Goal: Transaction & Acquisition: Download file/media

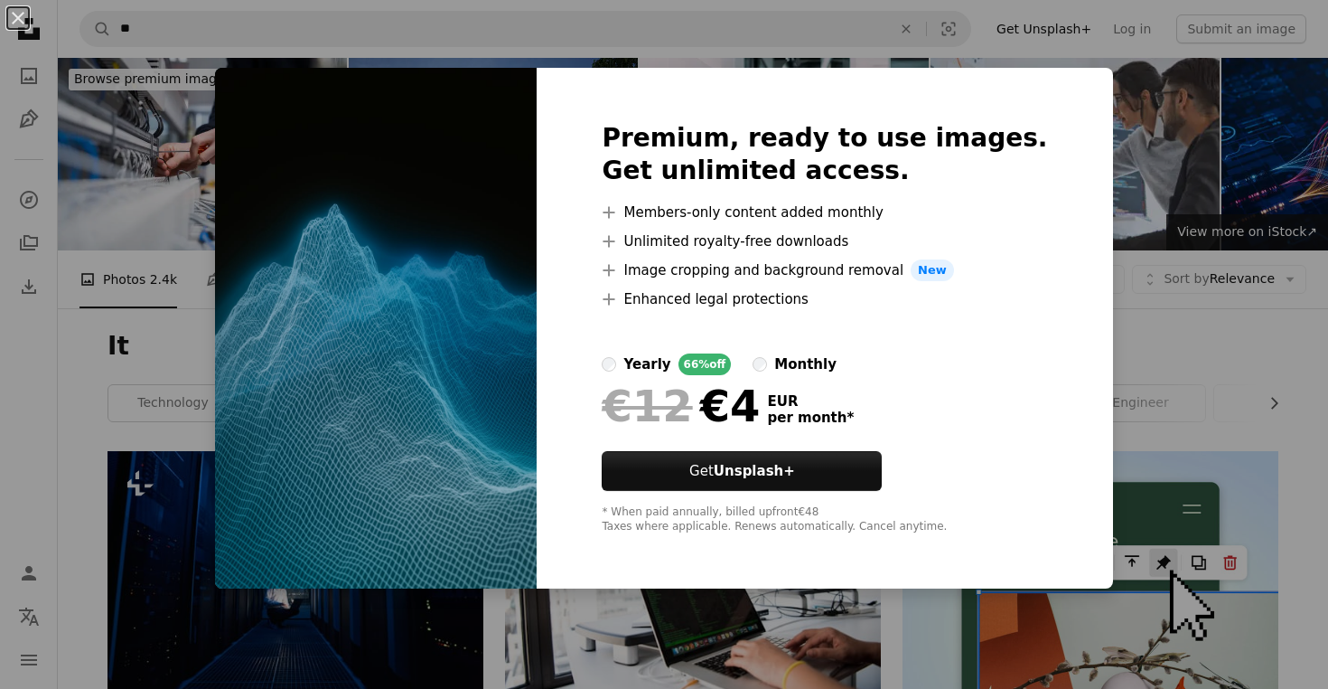
scroll to position [2105, 0]
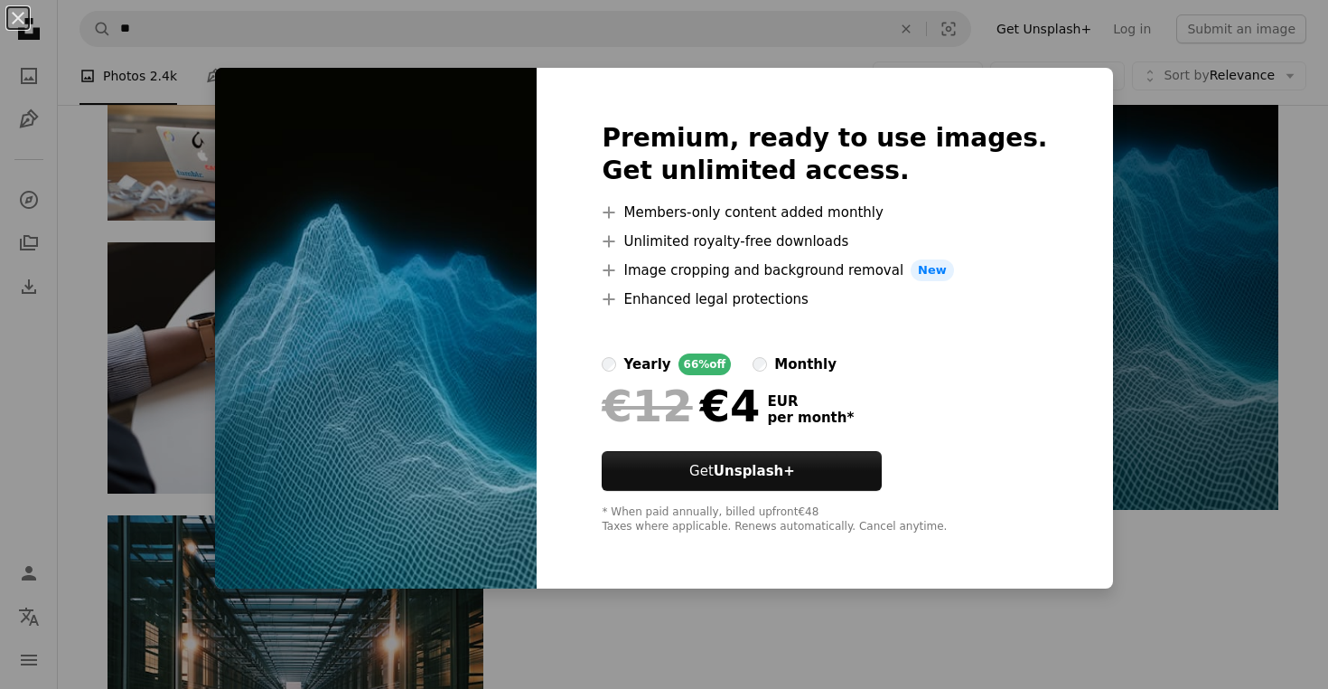
click at [1009, 41] on div "An X shape Premium, ready to use images. Get unlimited access. A plus sign Memb…" at bounding box center [664, 344] width 1328 height 689
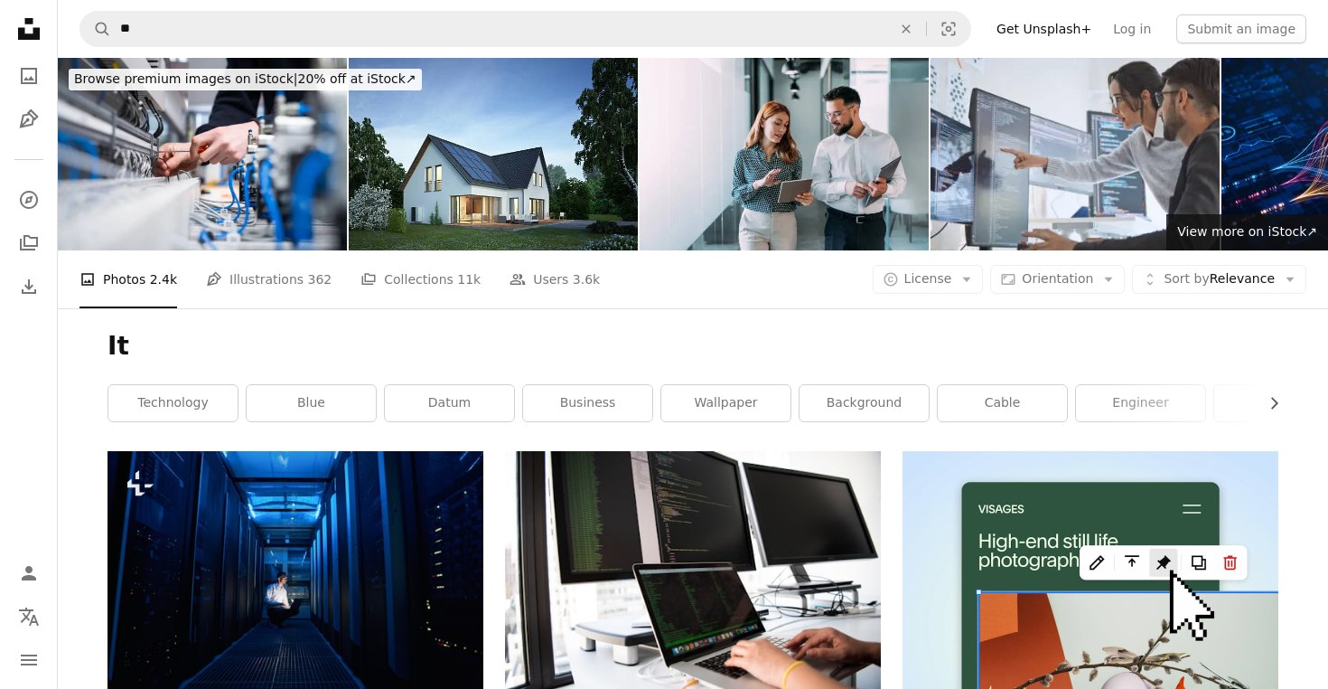
scroll to position [0, 0]
click at [305, 395] on link "blue" at bounding box center [311, 403] width 129 height 36
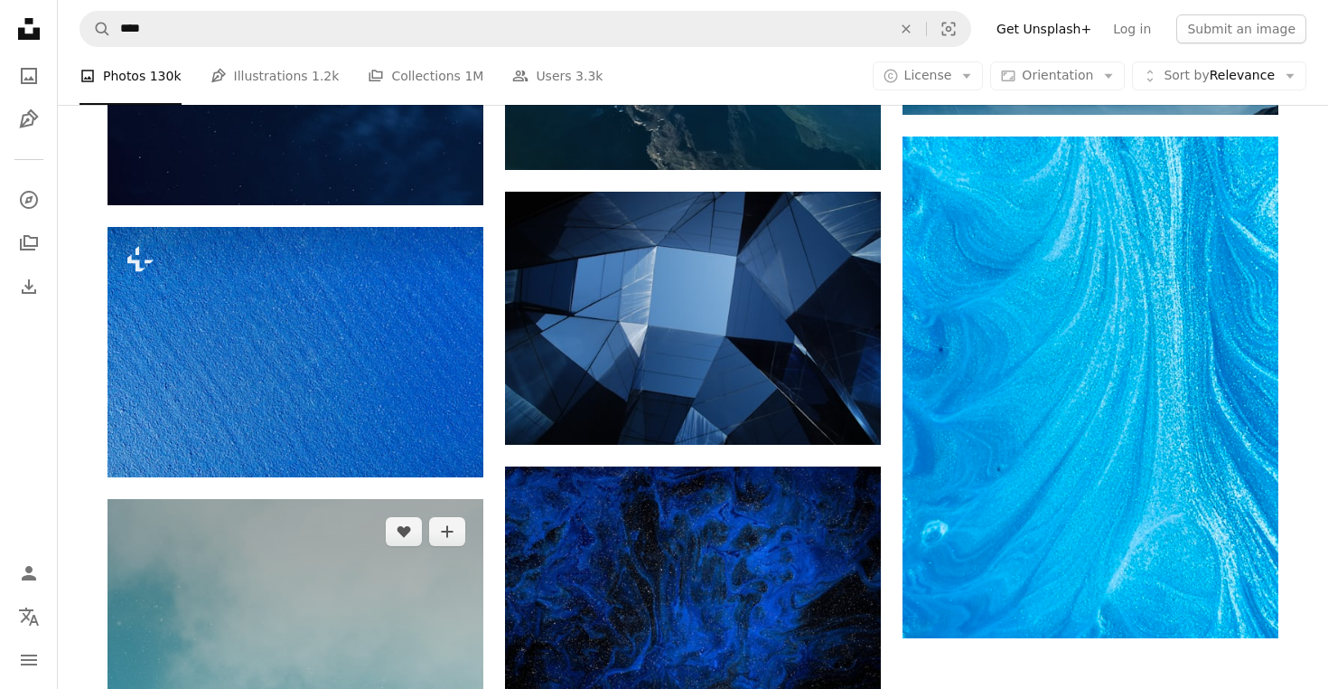
scroll to position [2169, 0]
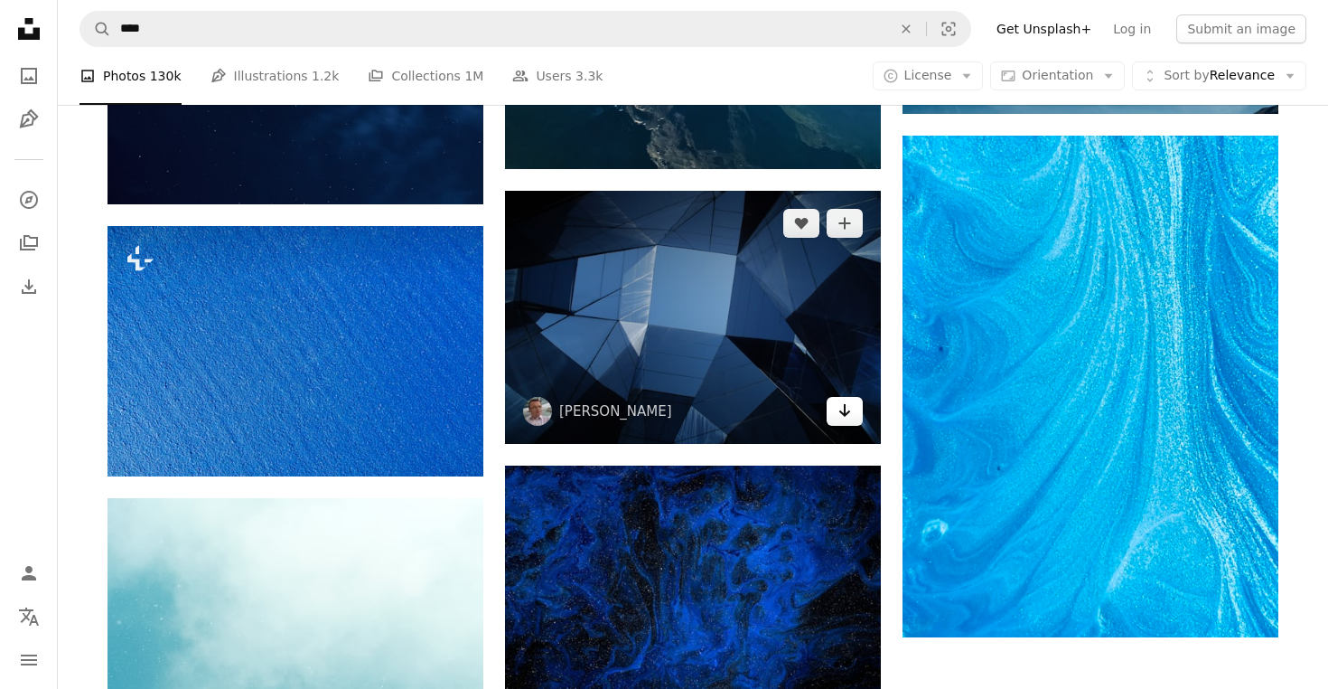
click at [848, 412] on icon "Arrow pointing down" at bounding box center [845, 410] width 14 height 22
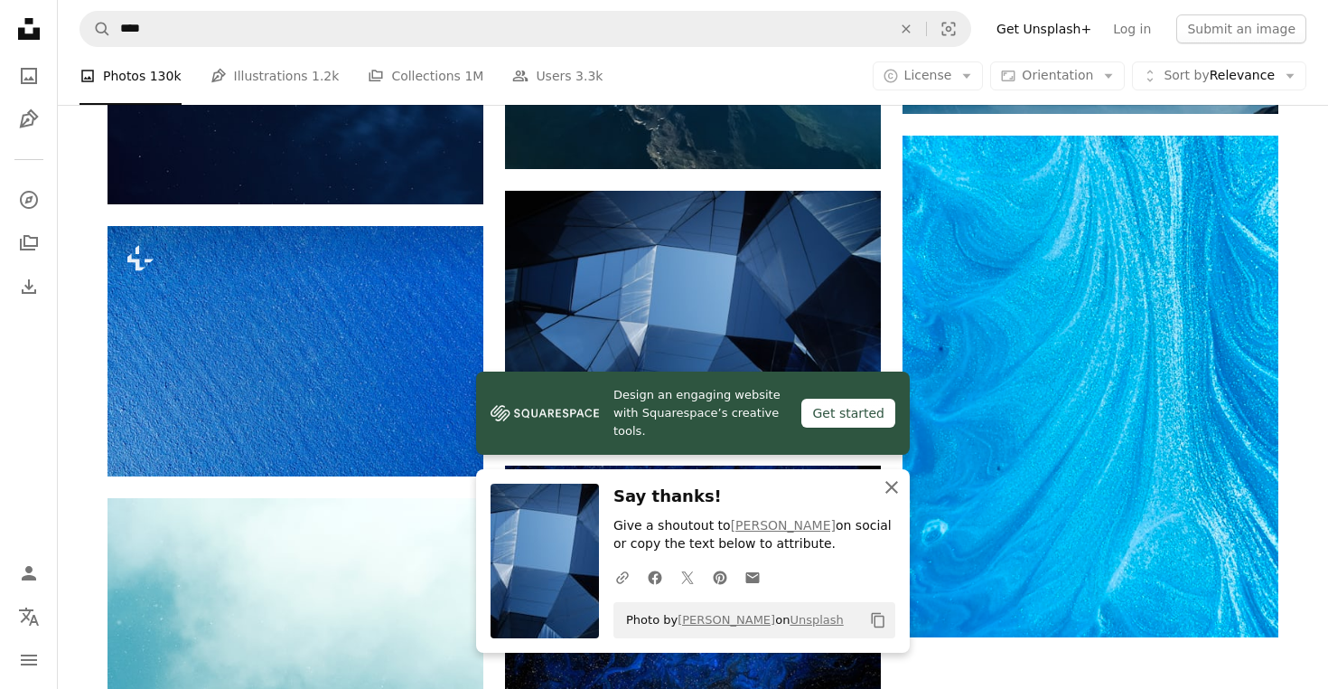
click at [895, 483] on icon "An X shape" at bounding box center [892, 487] width 22 height 22
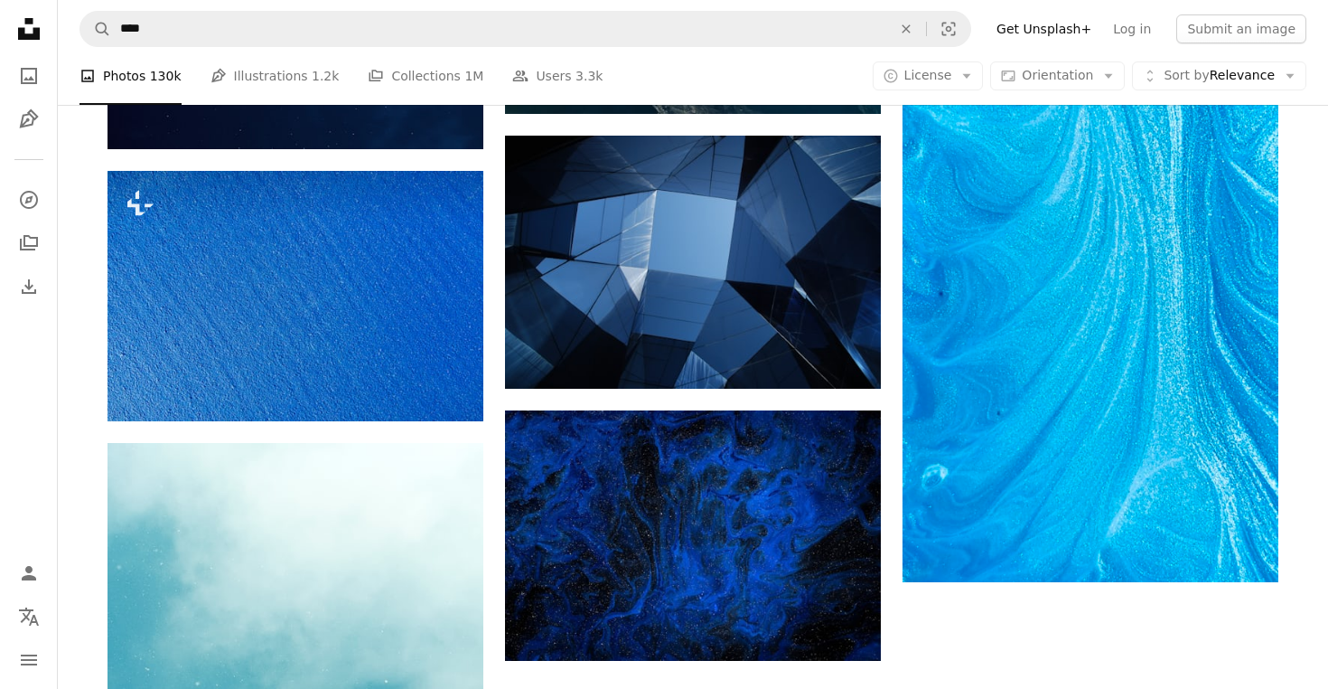
scroll to position [2229, 0]
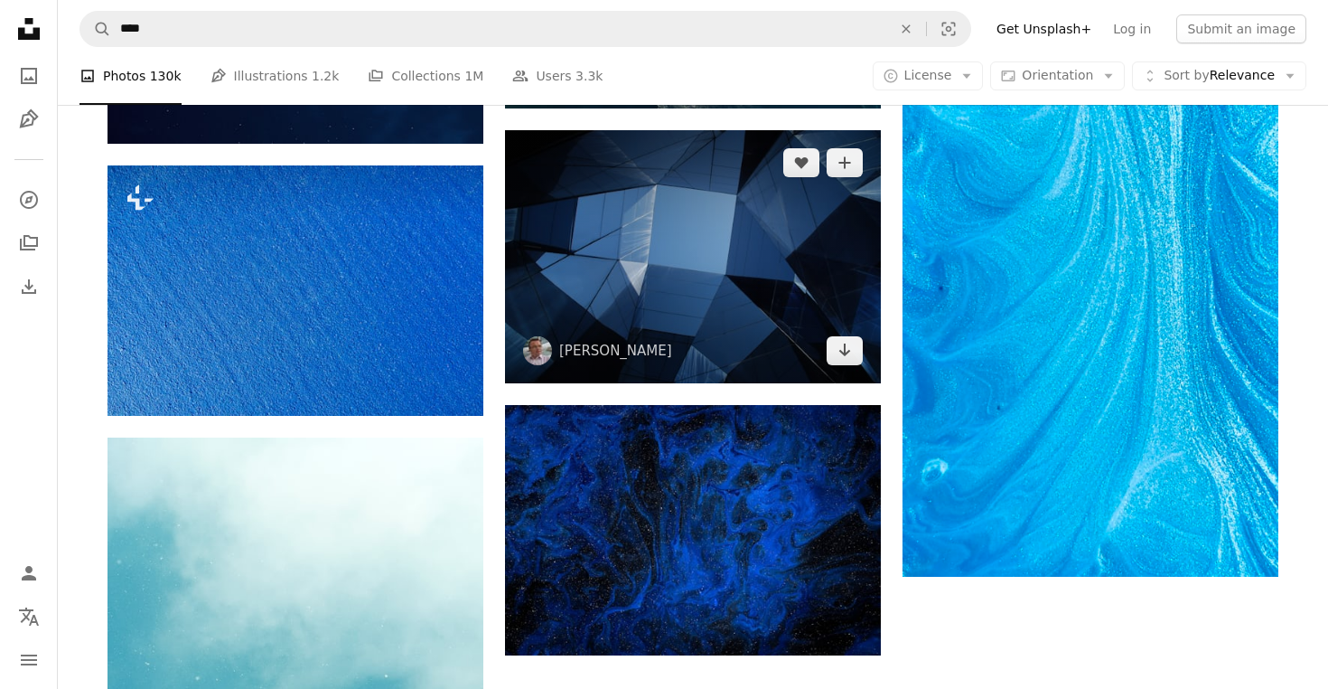
click at [789, 239] on img at bounding box center [693, 256] width 376 height 253
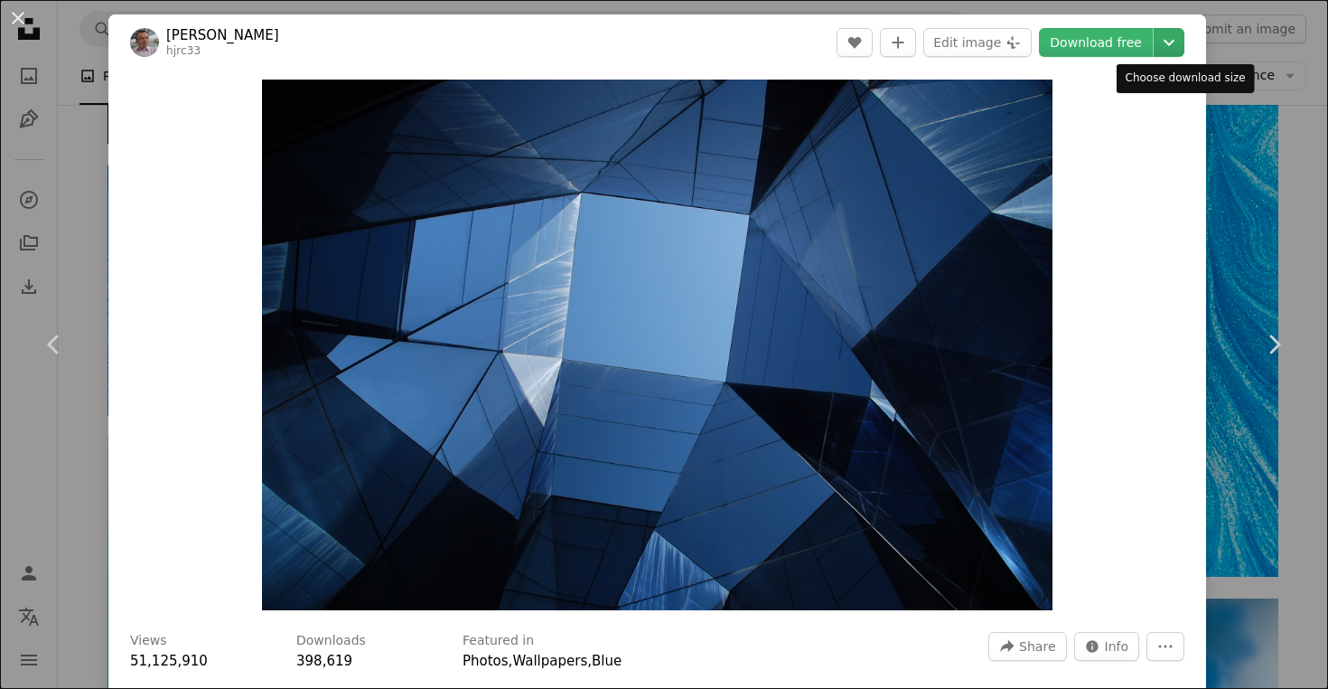
click at [1181, 42] on icon "Chevron down" at bounding box center [1169, 43] width 29 height 22
click at [1107, 33] on dialog "An X shape Chevron left Chevron right [PERSON_NAME] hjrc33 A heart A plus sign …" at bounding box center [664, 344] width 1328 height 689
click at [1105, 46] on link "Download free" at bounding box center [1096, 42] width 114 height 29
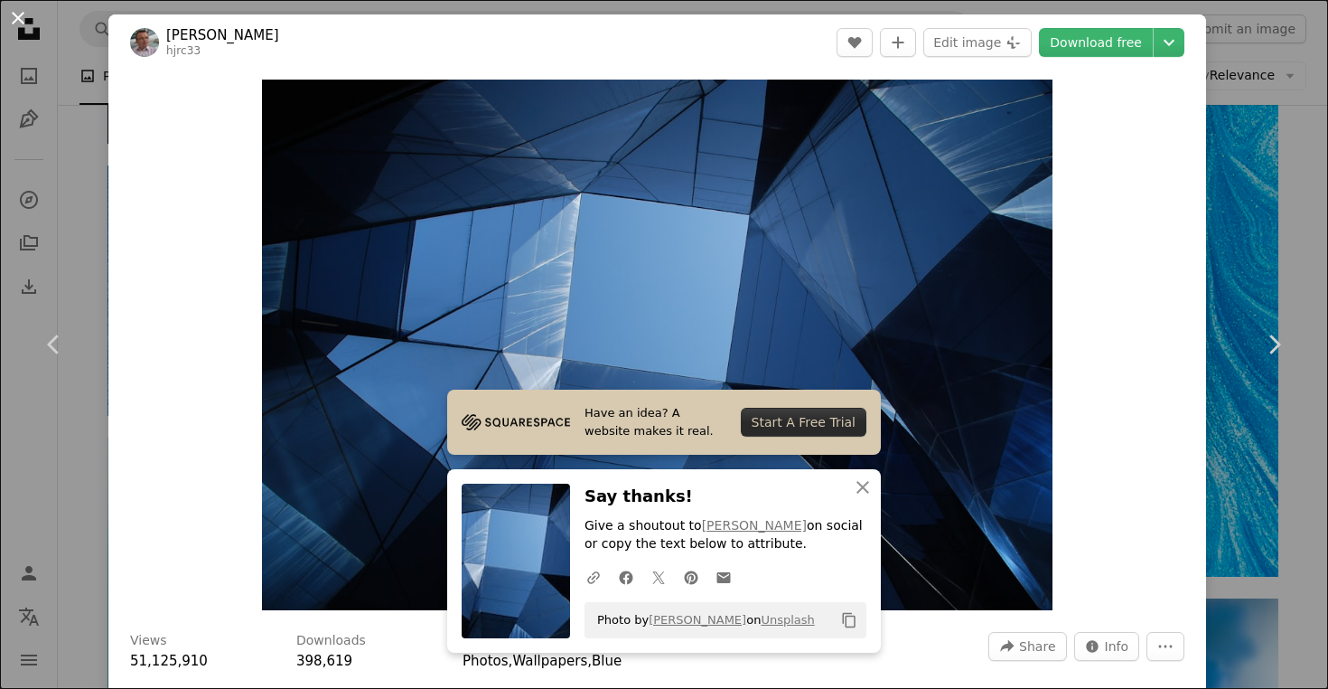
click at [21, 23] on button "An X shape" at bounding box center [18, 18] width 22 height 22
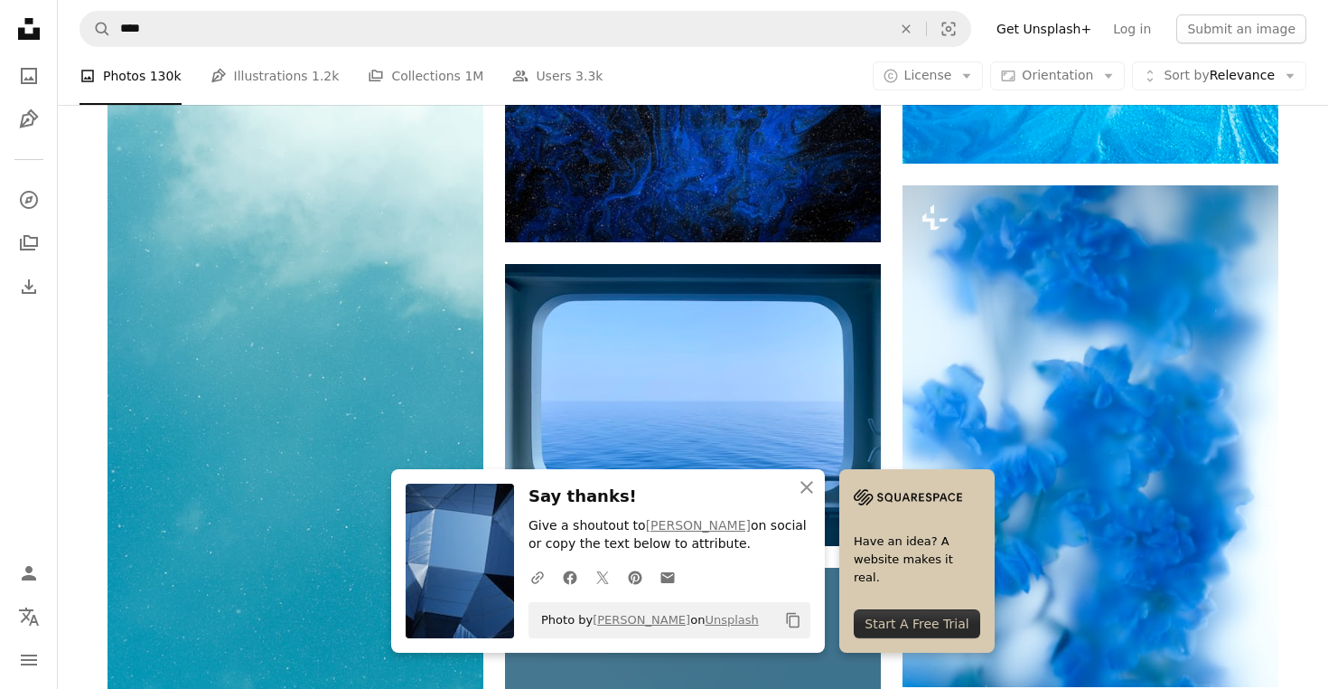
scroll to position [2643, 0]
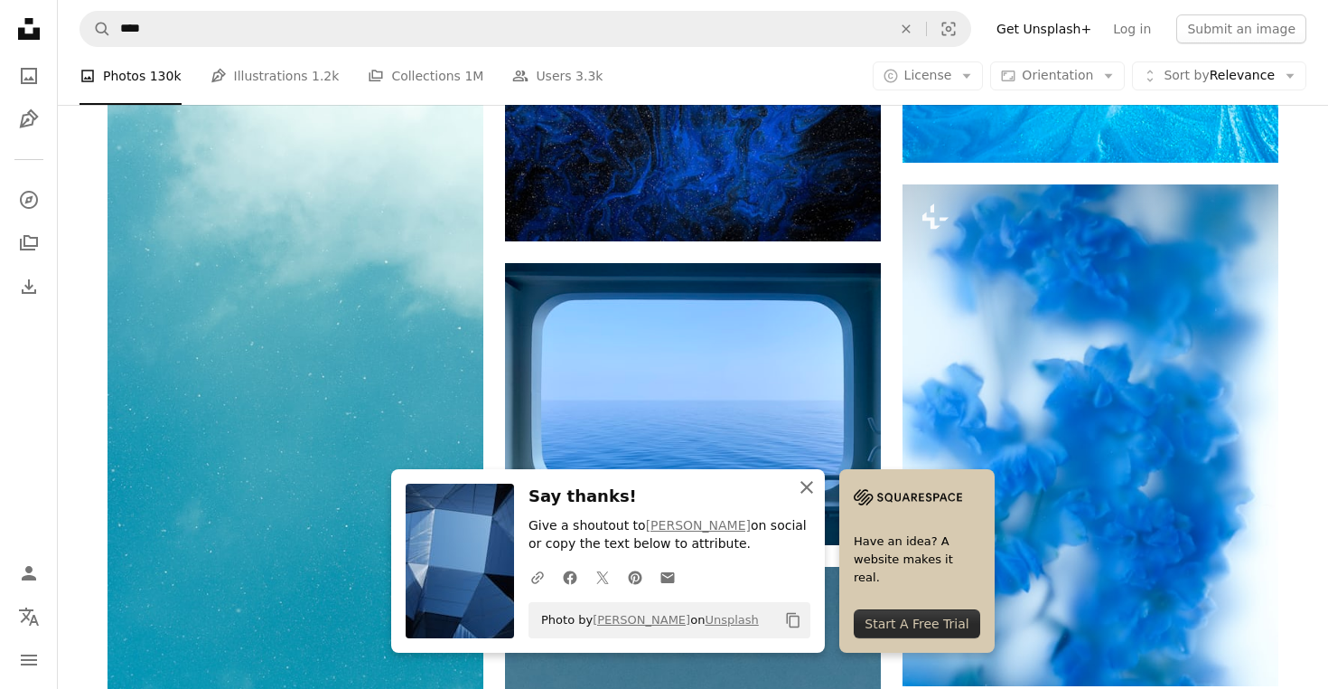
click at [806, 491] on icon "button" at bounding box center [807, 487] width 13 height 13
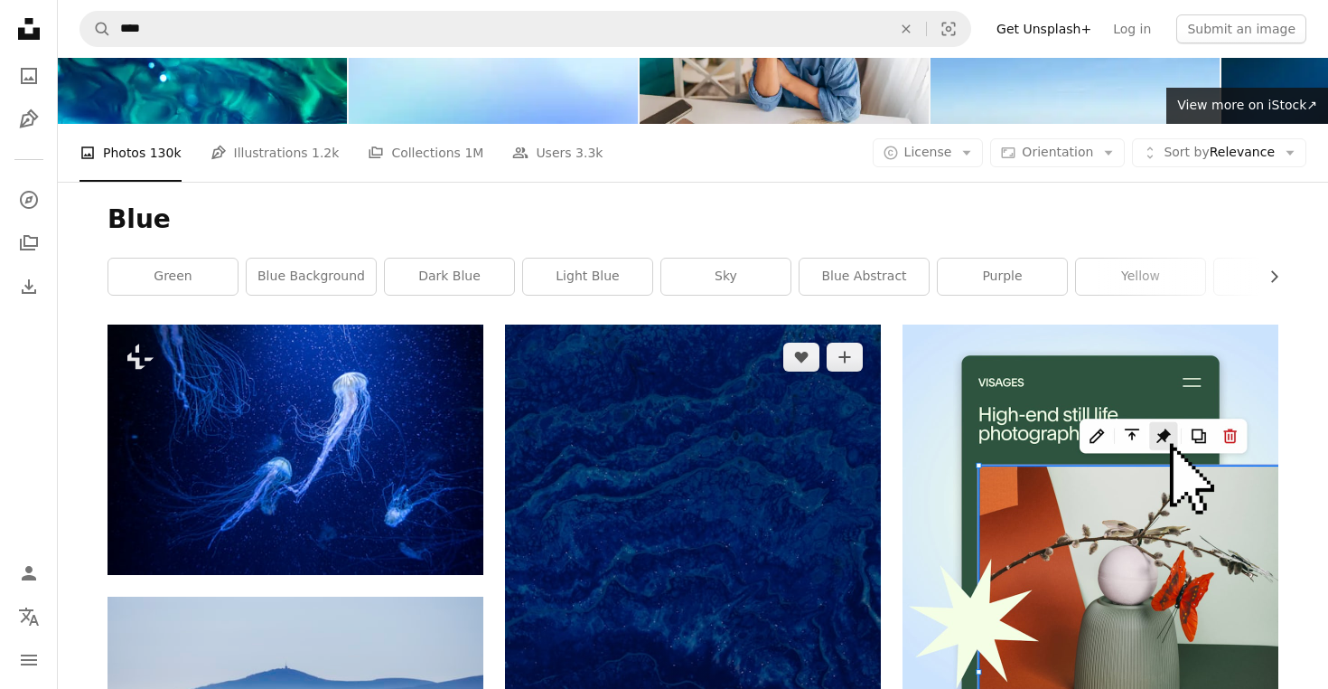
scroll to position [123, 0]
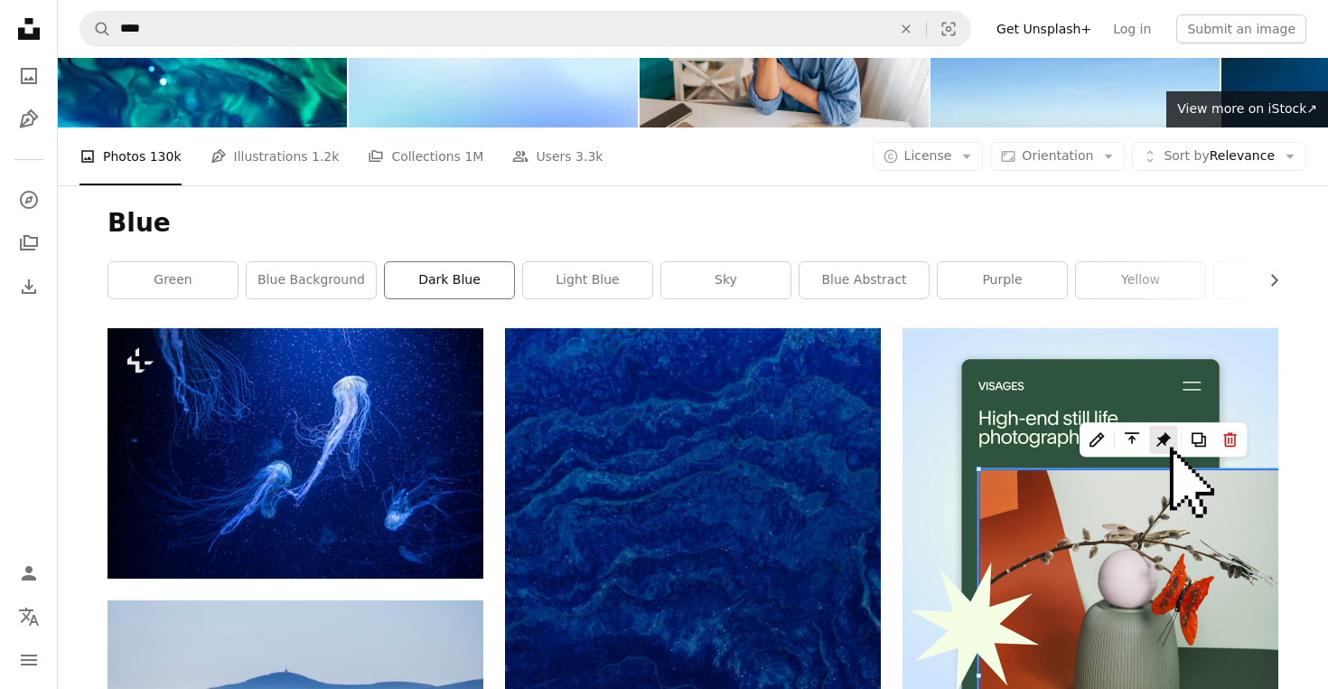
click at [419, 283] on link "dark blue" at bounding box center [449, 280] width 129 height 36
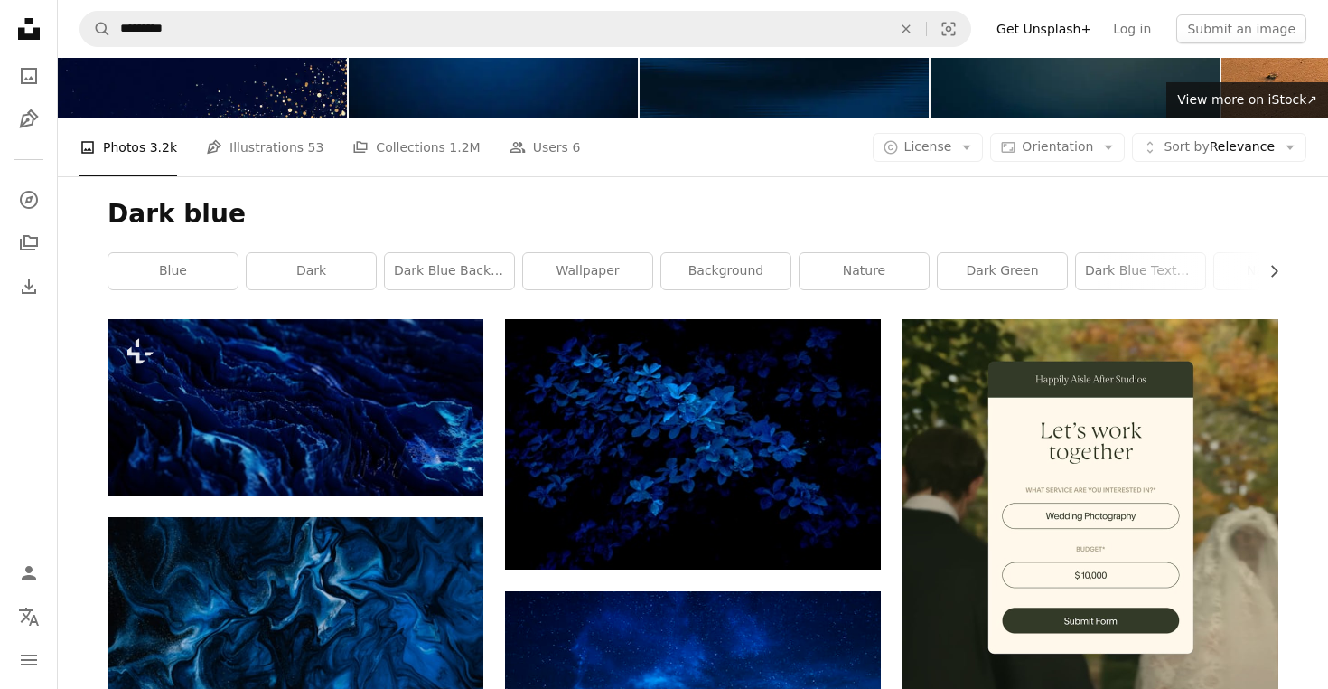
scroll to position [131, 0]
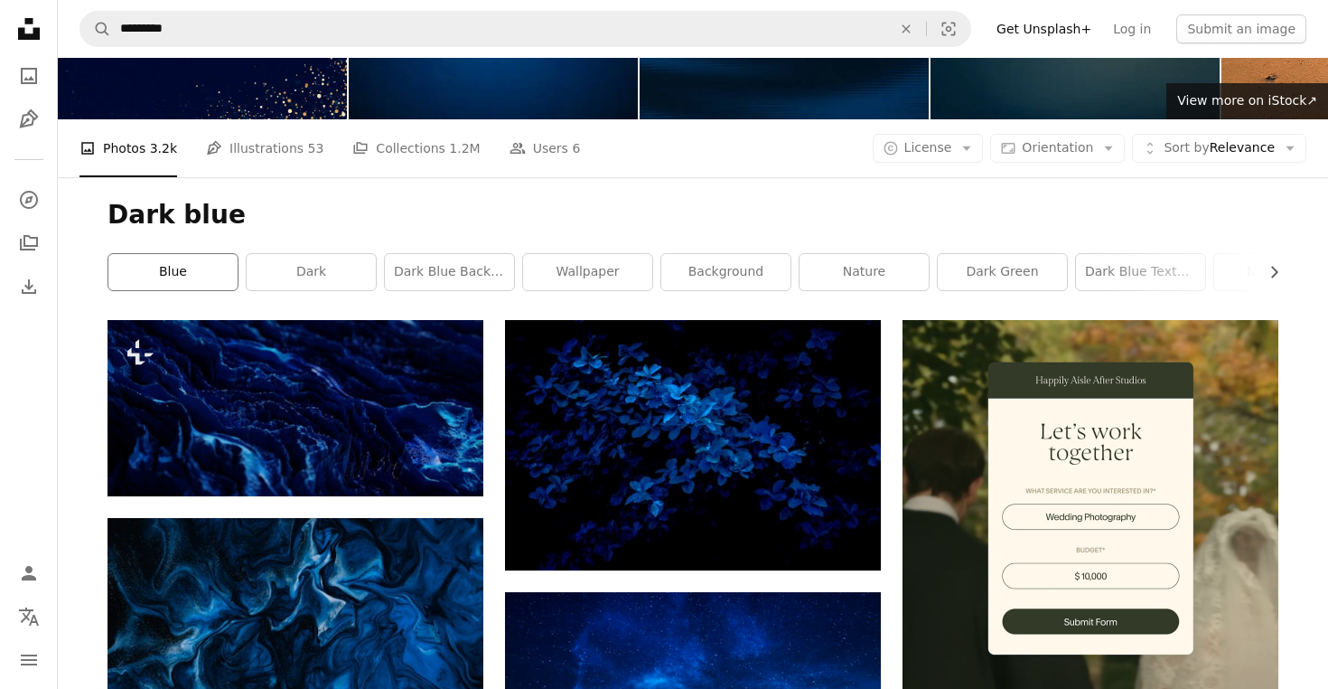
click at [199, 286] on link "blue" at bounding box center [172, 272] width 129 height 36
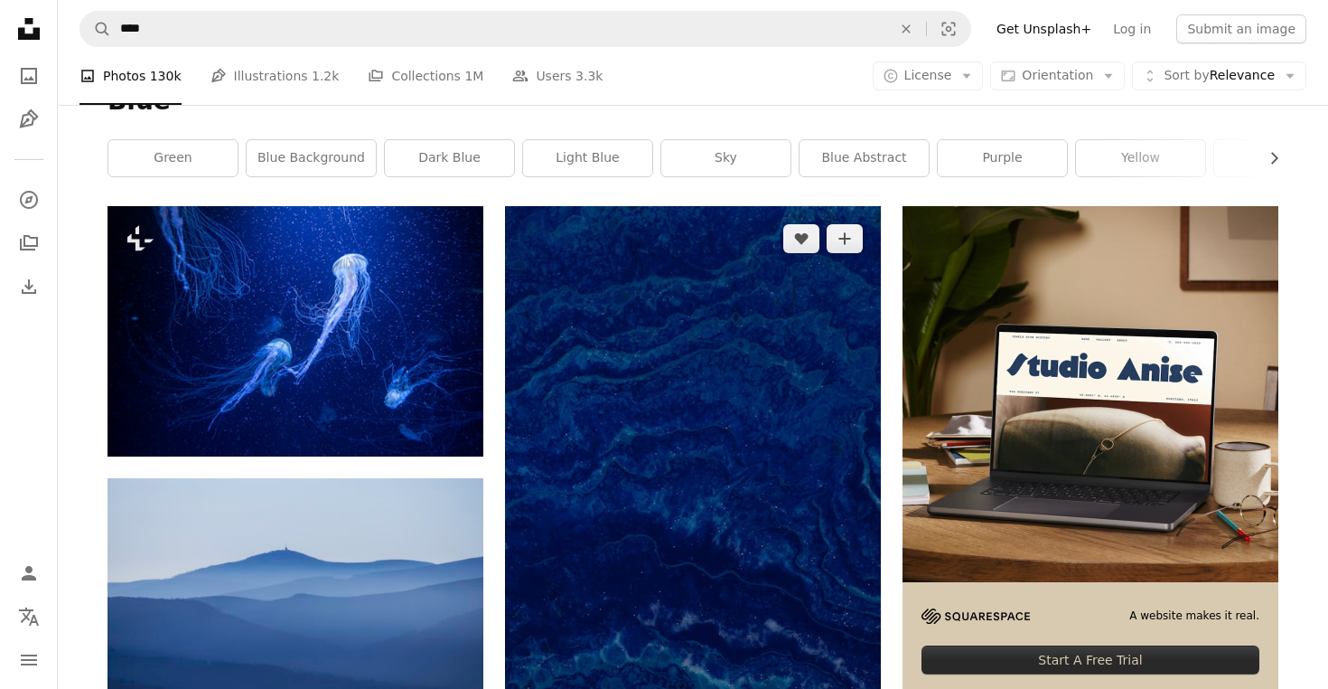
scroll to position [253, 0]
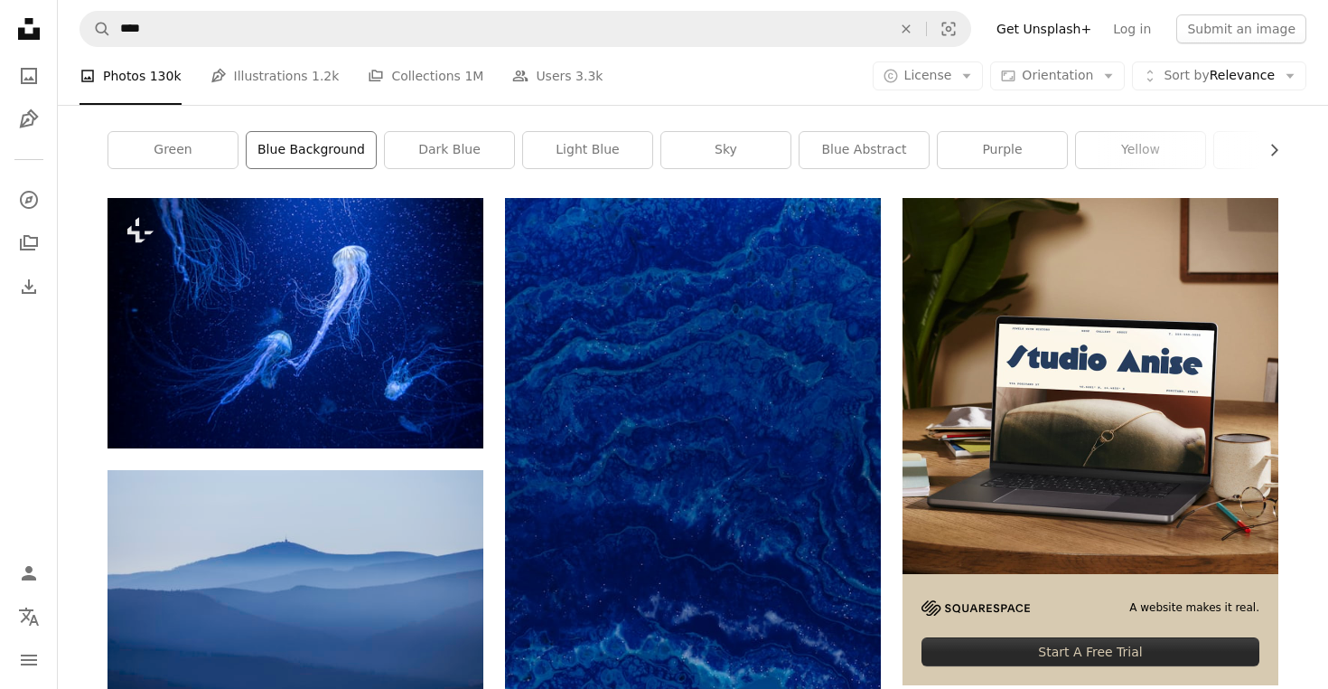
click at [274, 155] on link "blue background" at bounding box center [311, 150] width 129 height 36
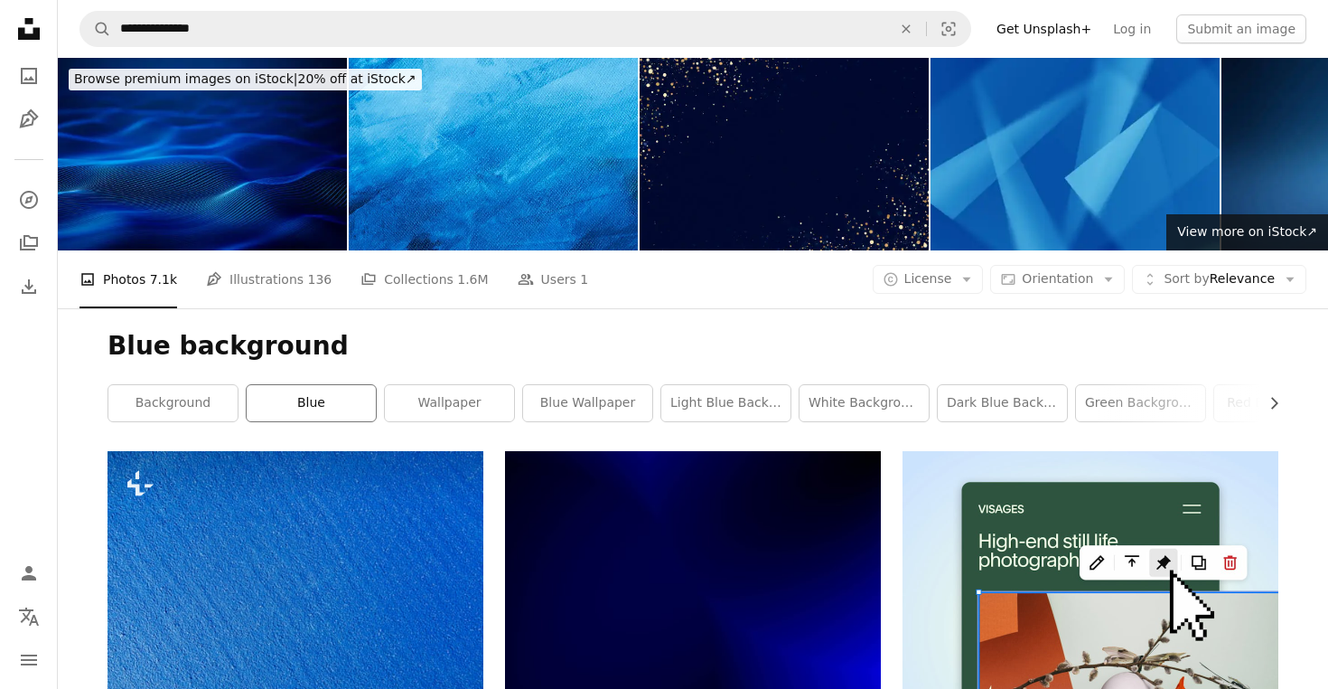
click at [284, 395] on link "blue" at bounding box center [311, 403] width 129 height 36
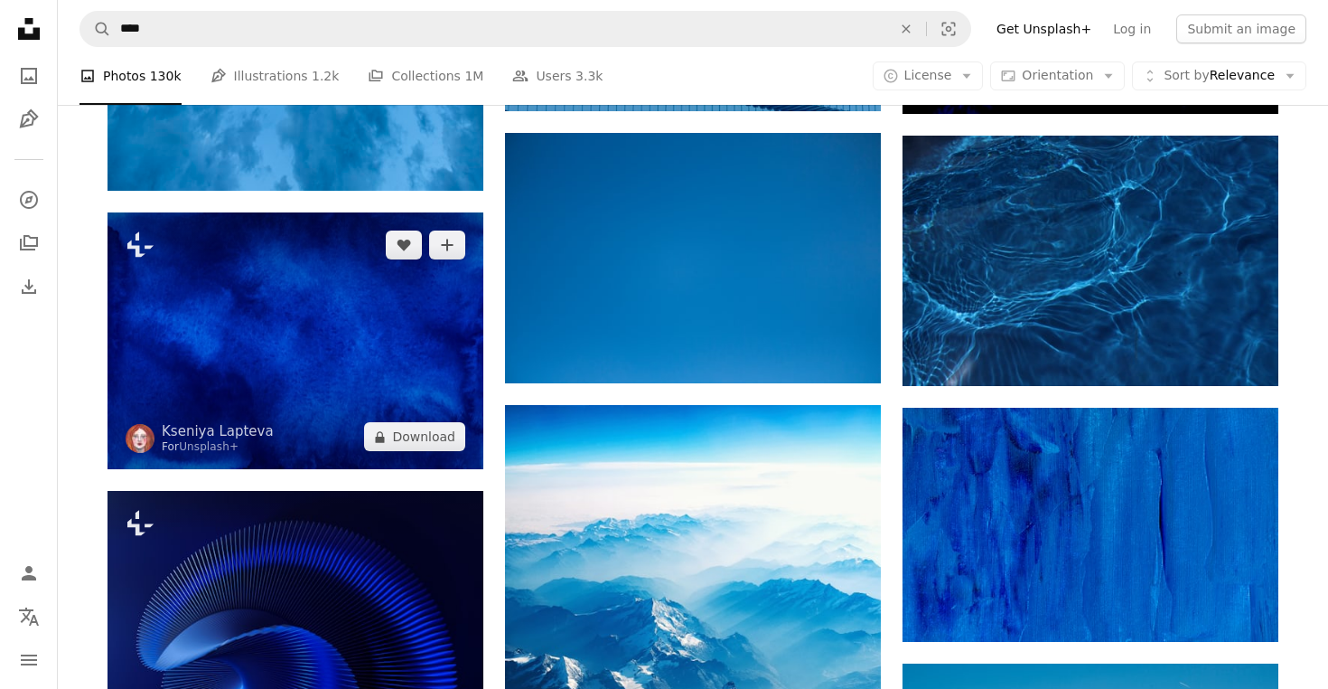
scroll to position [1372, 0]
